Goal: Transaction & Acquisition: Book appointment/travel/reservation

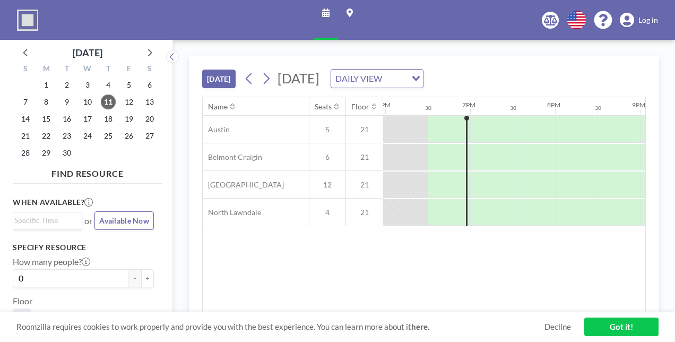
scroll to position [0, 1529]
click at [148, 53] on icon at bounding box center [149, 52] width 14 height 14
click at [91, 103] on span "8" at bounding box center [87, 101] width 15 height 15
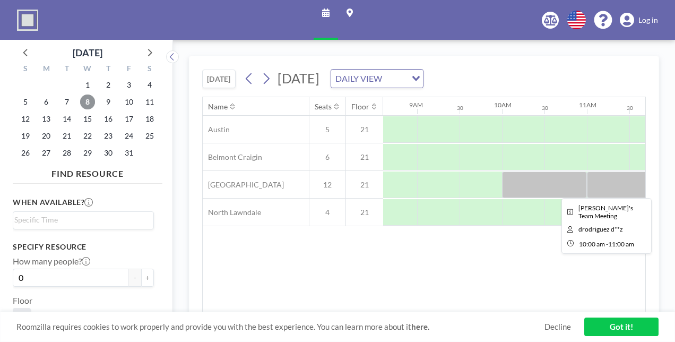
scroll to position [0, 731]
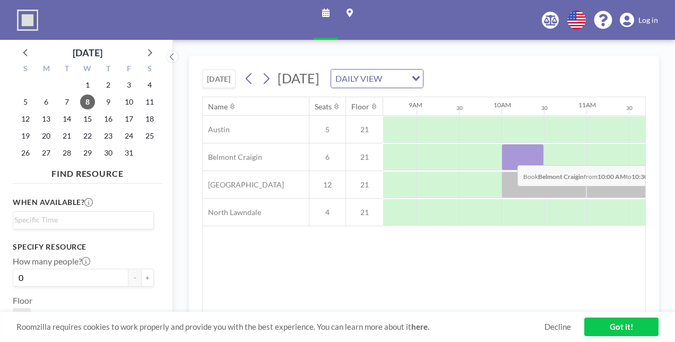
click at [509, 156] on div at bounding box center [523, 157] width 42 height 27
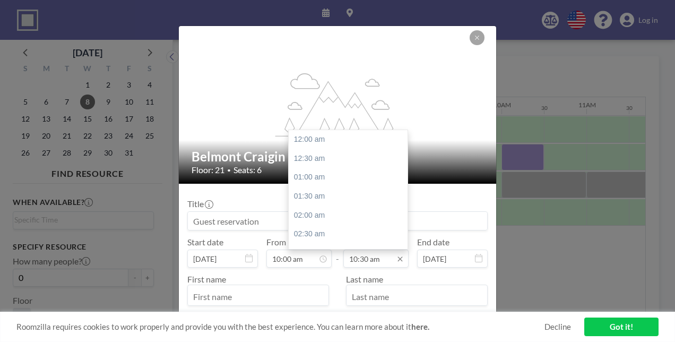
click at [366, 255] on input "10:30 am" at bounding box center [375, 258] width 65 height 18
click at [301, 159] on div "11:00 am" at bounding box center [351, 158] width 124 height 19
type input "11:00 am"
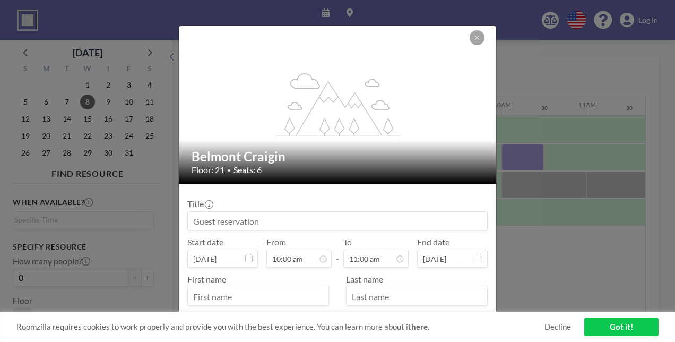
scroll to position [0, 0]
click at [269, 221] on input at bounding box center [337, 221] width 299 height 18
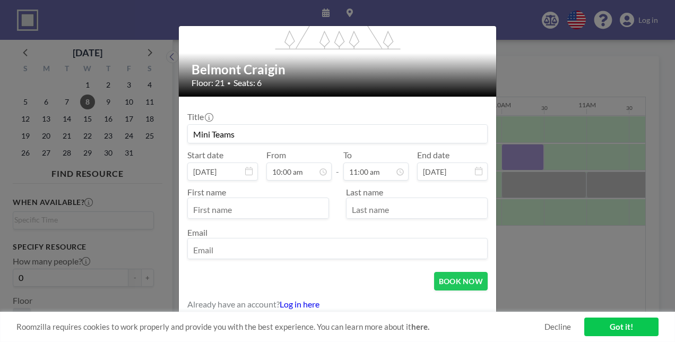
type input "Mini Teams"
click at [243, 212] on input "text" at bounding box center [258, 209] width 141 height 18
type input "[PERSON_NAME]"
click at [417, 211] on input "text" at bounding box center [417, 209] width 141 height 18
type input "[PERSON_NAME]"
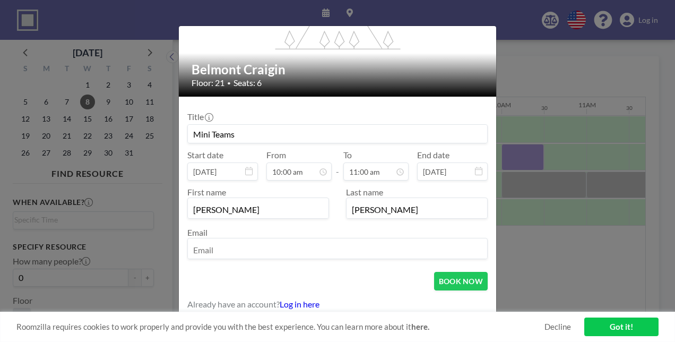
click at [384, 240] on input "email" at bounding box center [337, 249] width 299 height 18
type input "[EMAIL_ADDRESS][DOMAIN_NAME]"
click at [441, 278] on button "BOOK NOW" at bounding box center [461, 281] width 54 height 19
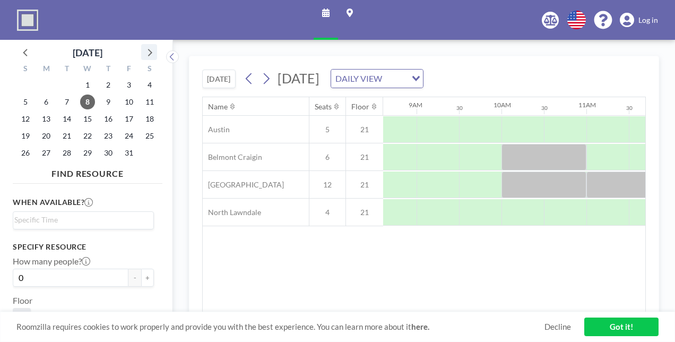
click at [150, 53] on icon at bounding box center [149, 52] width 14 height 14
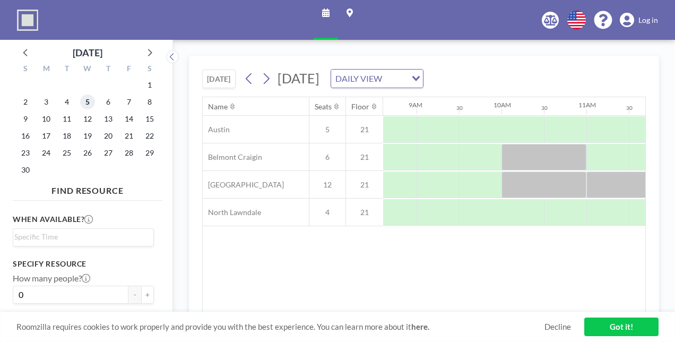
click at [86, 103] on span "5" at bounding box center [87, 101] width 15 height 15
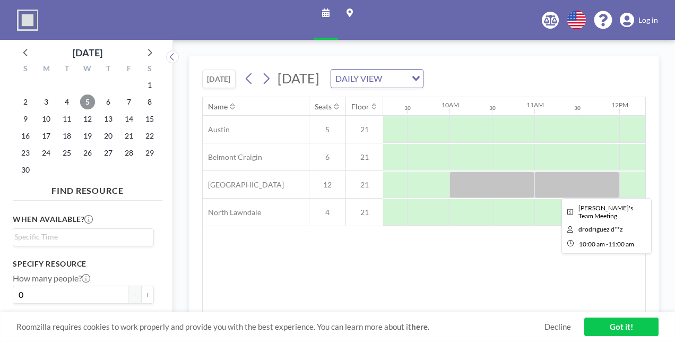
scroll to position [0, 787]
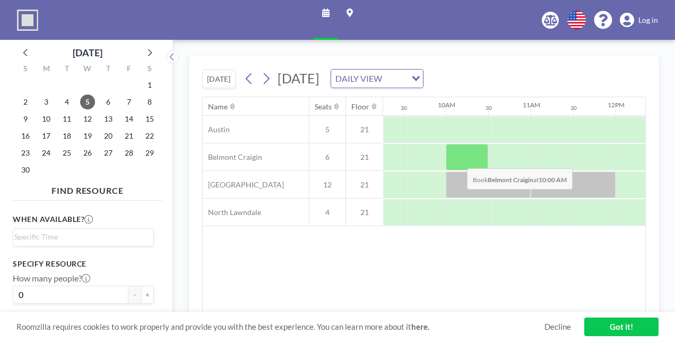
click at [459, 161] on div at bounding box center [467, 157] width 42 height 27
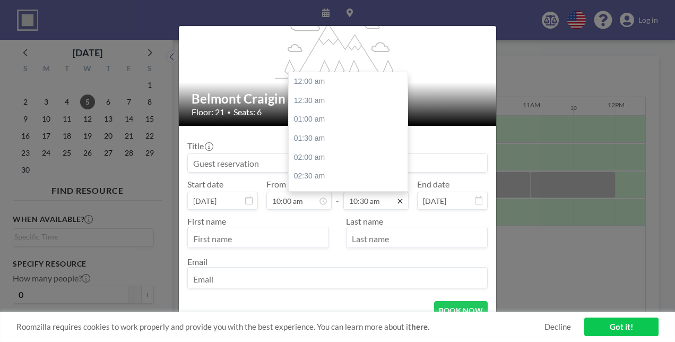
scroll to position [396, 0]
click at [396, 198] on icon at bounding box center [400, 200] width 8 height 8
click at [309, 106] on div "11:00 am" at bounding box center [351, 100] width 124 height 19
type input "11:00 am"
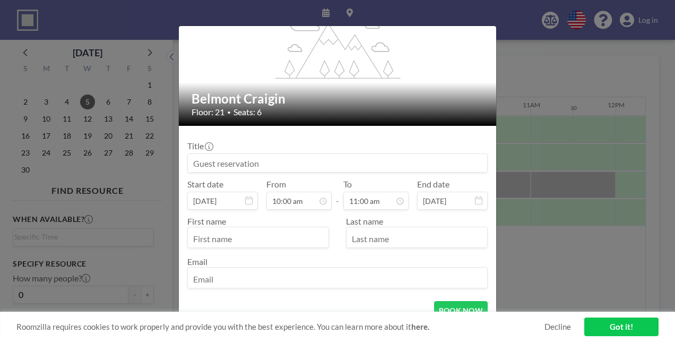
scroll to position [87, 0]
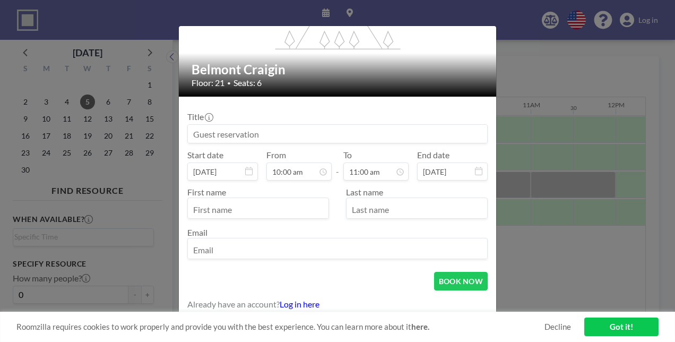
click at [276, 209] on input "text" at bounding box center [258, 209] width 141 height 18
type input "[PERSON_NAME]"
click at [399, 214] on input "text" at bounding box center [417, 209] width 141 height 18
type input "[PERSON_NAME]"
click at [365, 238] on div at bounding box center [337, 248] width 300 height 21
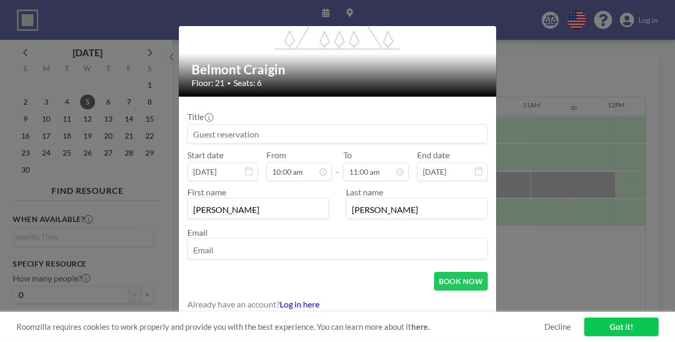
click at [348, 248] on input "email" at bounding box center [337, 249] width 299 height 18
type input "[EMAIL_ADDRESS][DOMAIN_NAME]"
type input "Mini Teams"
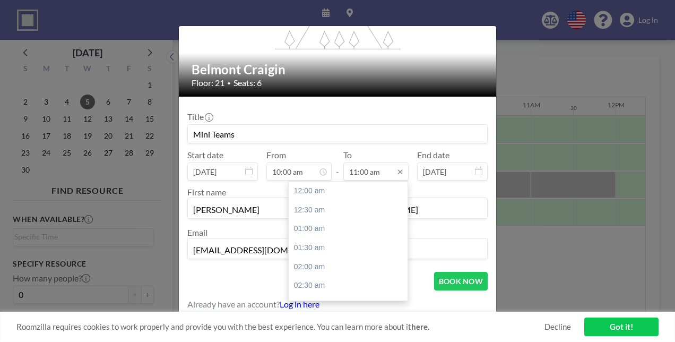
scroll to position [416, 0]
click at [361, 168] on input "11:00 am" at bounding box center [375, 171] width 65 height 18
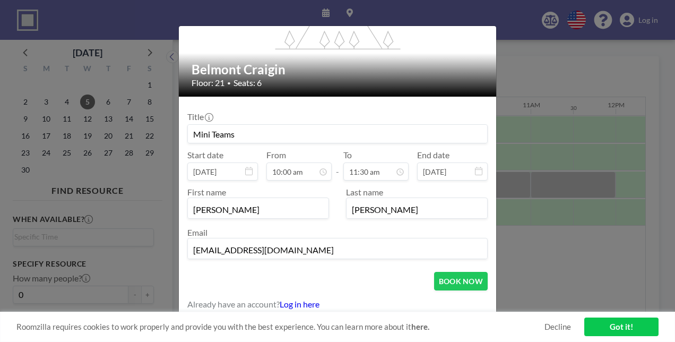
type input "11:30 am"
click at [376, 137] on input "Mini Teams" at bounding box center [337, 134] width 299 height 18
click at [375, 285] on div "BOOK NOW" at bounding box center [337, 281] width 300 height 19
click at [450, 279] on button "BOOK NOW" at bounding box center [461, 281] width 54 height 19
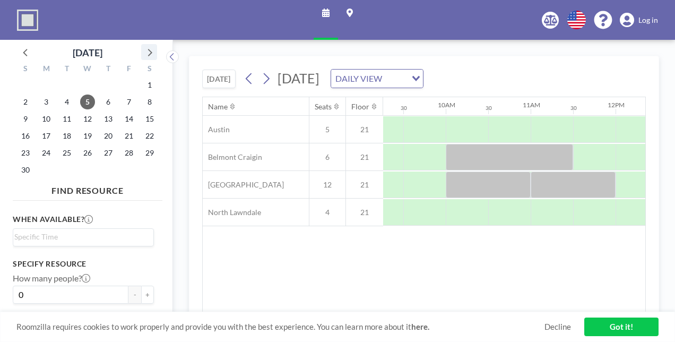
click at [149, 52] on icon at bounding box center [149, 52] width 14 height 14
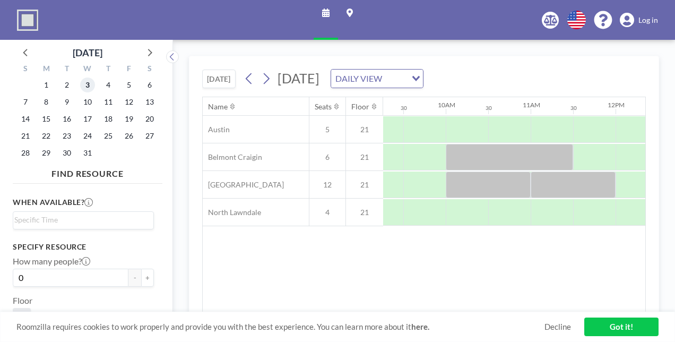
click at [88, 89] on span "3" at bounding box center [87, 84] width 15 height 15
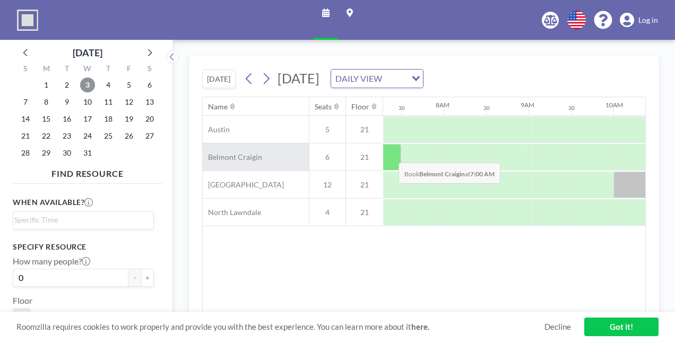
scroll to position [0, 637]
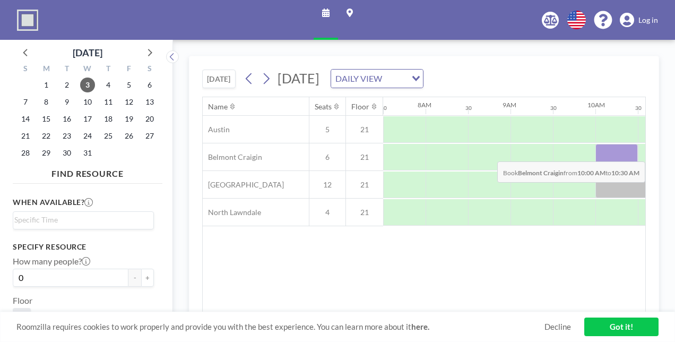
click at [617, 152] on div at bounding box center [616, 157] width 42 height 27
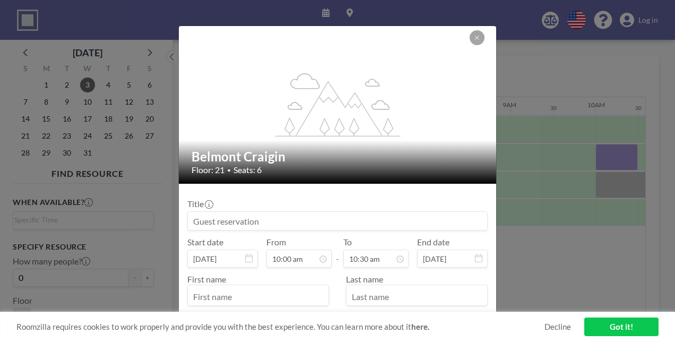
click at [275, 218] on input at bounding box center [337, 221] width 299 height 18
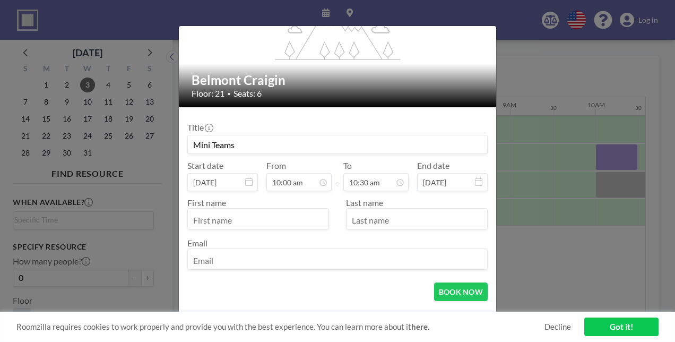
type input "Mini Teams"
click at [259, 215] on input "text" at bounding box center [258, 220] width 141 height 18
type input "[PERSON_NAME]"
click at [374, 223] on input "text" at bounding box center [417, 220] width 141 height 18
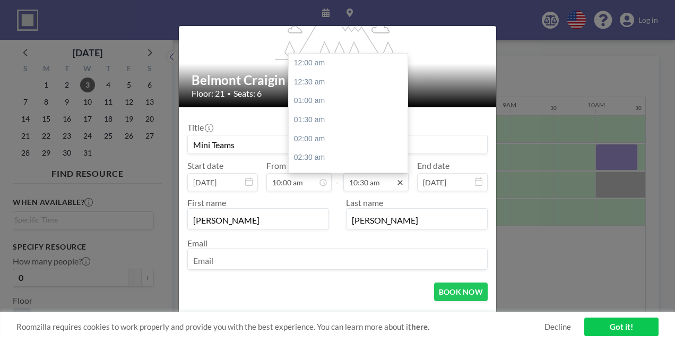
type input "[PERSON_NAME]"
click at [397, 182] on icon at bounding box center [400, 182] width 8 height 8
click at [317, 100] on div "11:30 am" at bounding box center [351, 101] width 124 height 19
type input "11:30 am"
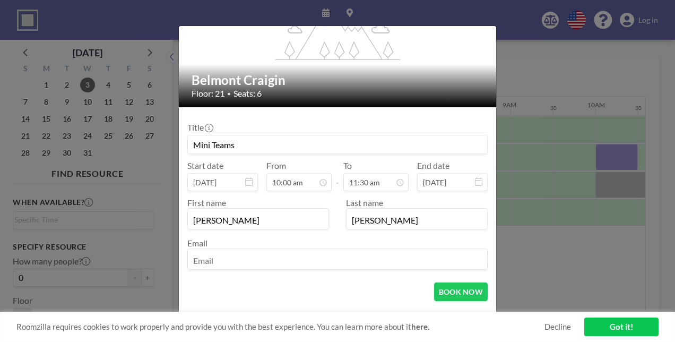
click at [266, 258] on input "email" at bounding box center [337, 260] width 299 height 18
type input "[EMAIL_ADDRESS][DOMAIN_NAME]"
click at [452, 288] on button "BOOK NOW" at bounding box center [461, 291] width 54 height 19
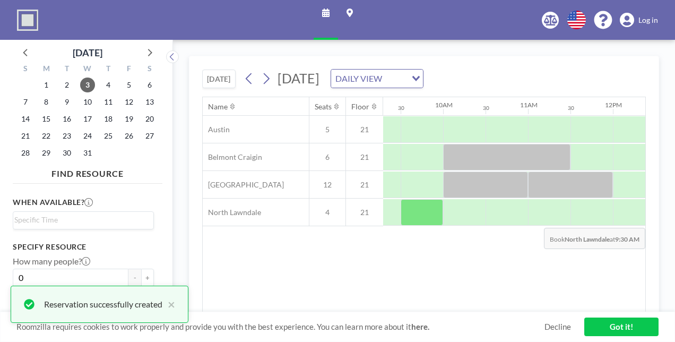
scroll to position [0, 790]
click at [86, 120] on span "17" at bounding box center [87, 118] width 15 height 15
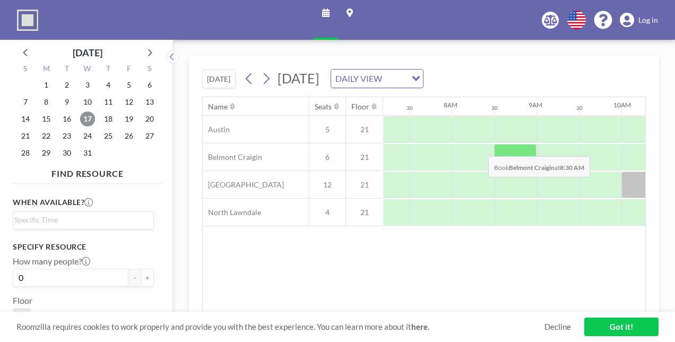
scroll to position [0, 637]
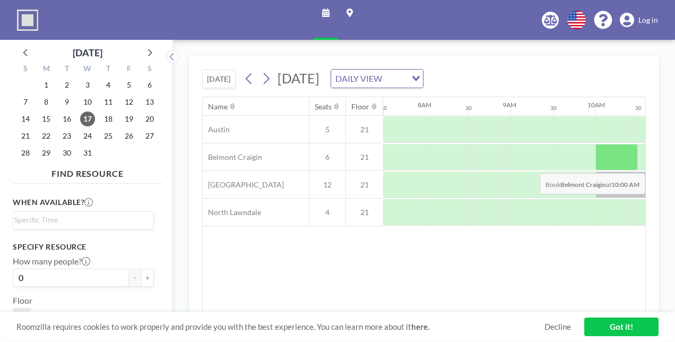
click at [623, 163] on div at bounding box center [616, 157] width 42 height 27
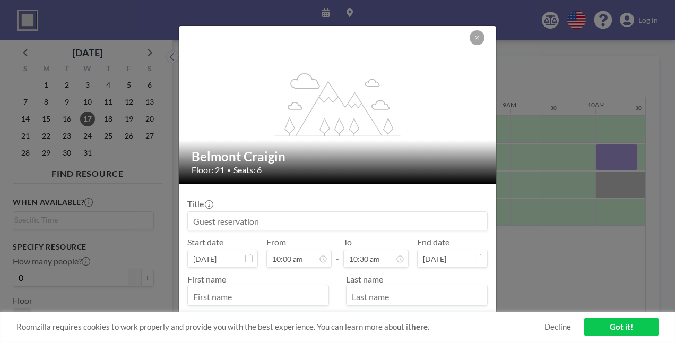
click at [334, 212] on input at bounding box center [337, 221] width 299 height 18
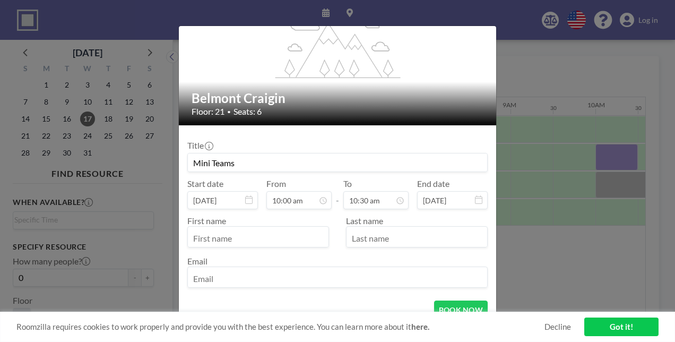
scroll to position [60, 0]
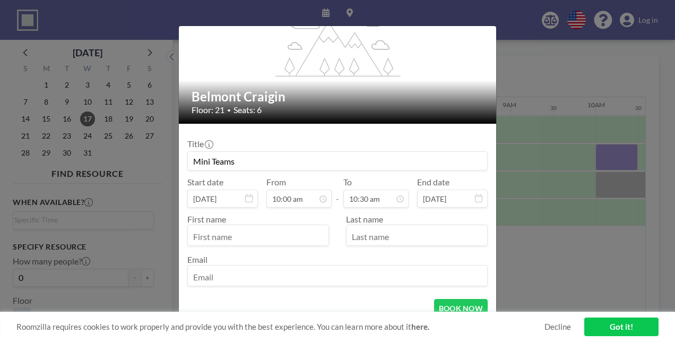
type input "Mini Teams"
click at [256, 231] on input "text" at bounding box center [258, 236] width 141 height 18
type input "[PERSON_NAME]"
click at [367, 235] on input "text" at bounding box center [417, 236] width 141 height 18
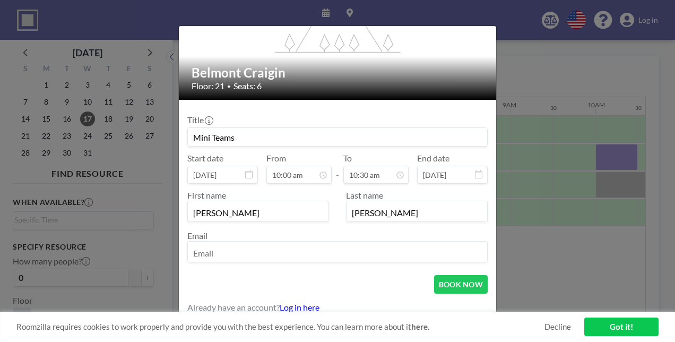
type input "[PERSON_NAME]"
click at [303, 244] on input "email" at bounding box center [337, 253] width 299 height 18
type input "[EMAIL_ADDRESS][DOMAIN_NAME]"
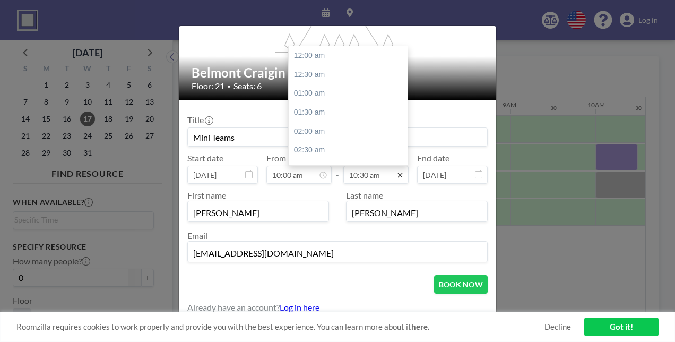
scroll to position [396, 0]
click at [314, 98] on div "11:30 am" at bounding box center [351, 93] width 124 height 19
type input "11:30 am"
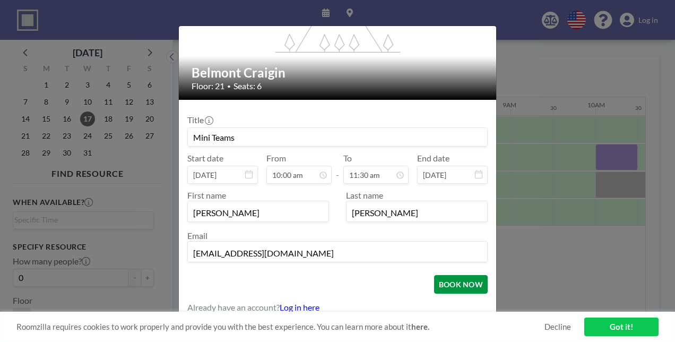
click at [442, 286] on button "BOOK NOW" at bounding box center [461, 284] width 54 height 19
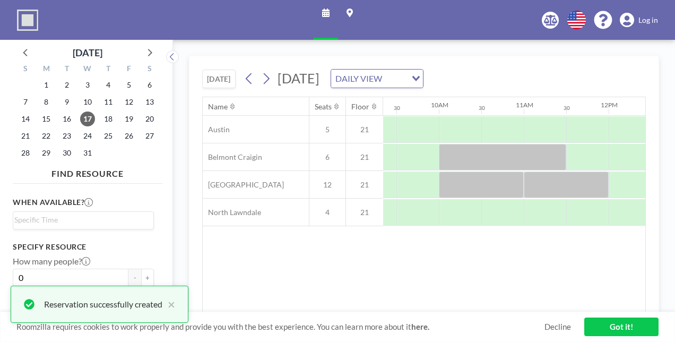
scroll to position [0, 948]
